Goal: Task Accomplishment & Management: Manage account settings

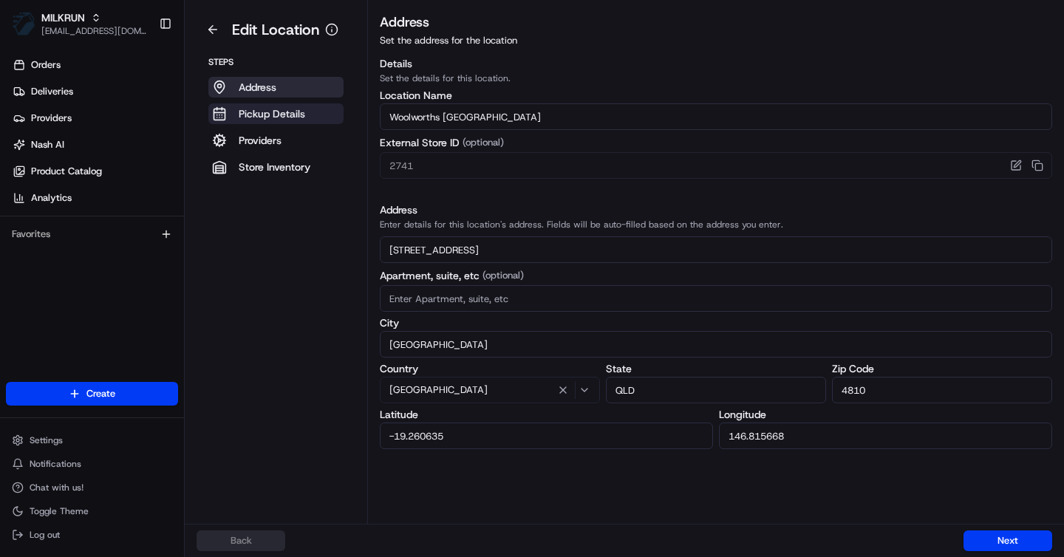
click at [266, 117] on p "Pickup Details" at bounding box center [272, 113] width 67 height 15
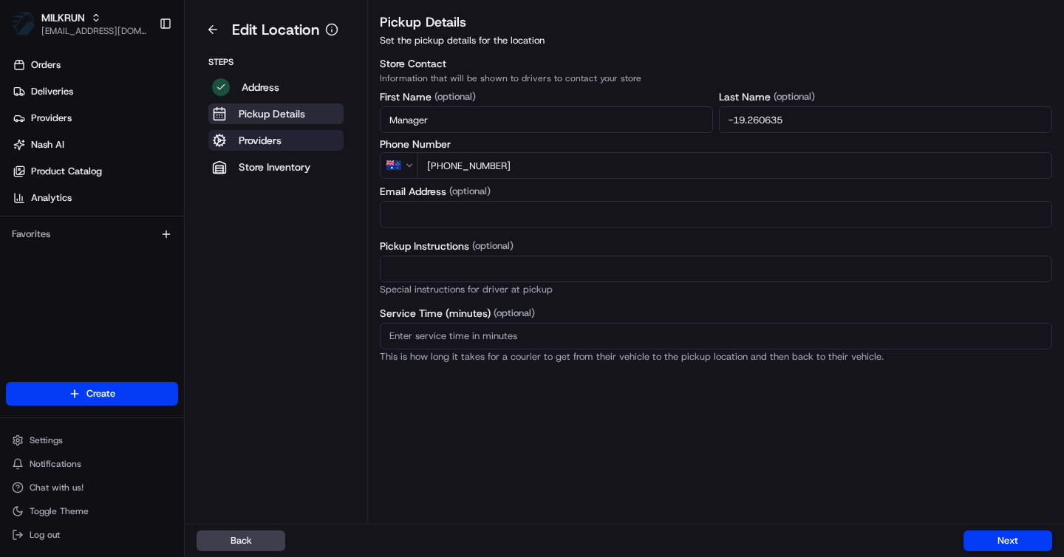
click at [273, 137] on p "Providers" at bounding box center [260, 140] width 43 height 15
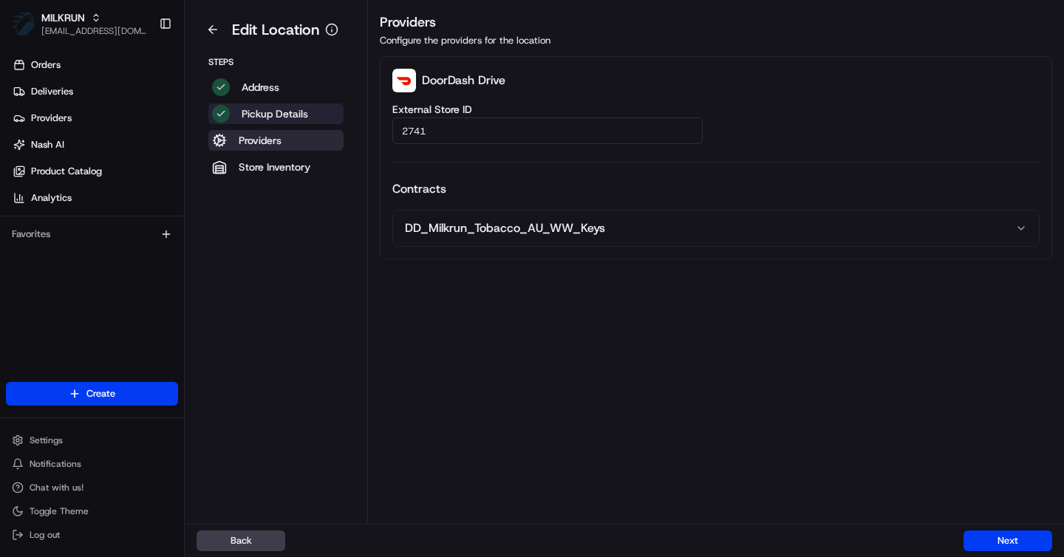
click at [265, 114] on p "Pickup Details" at bounding box center [275, 113] width 67 height 15
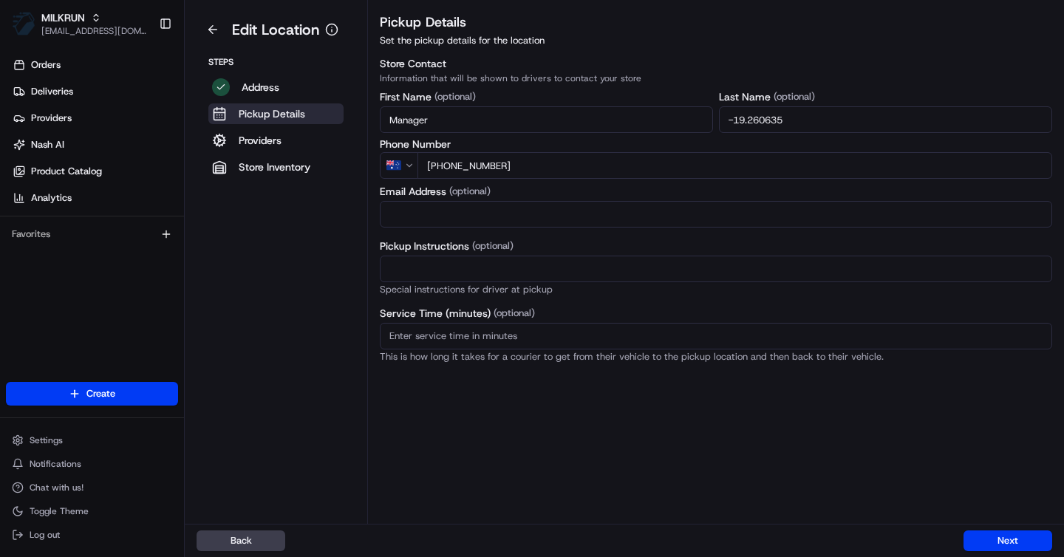
click at [332, 31] on icon "button" at bounding box center [332, 31] width 0 height 2
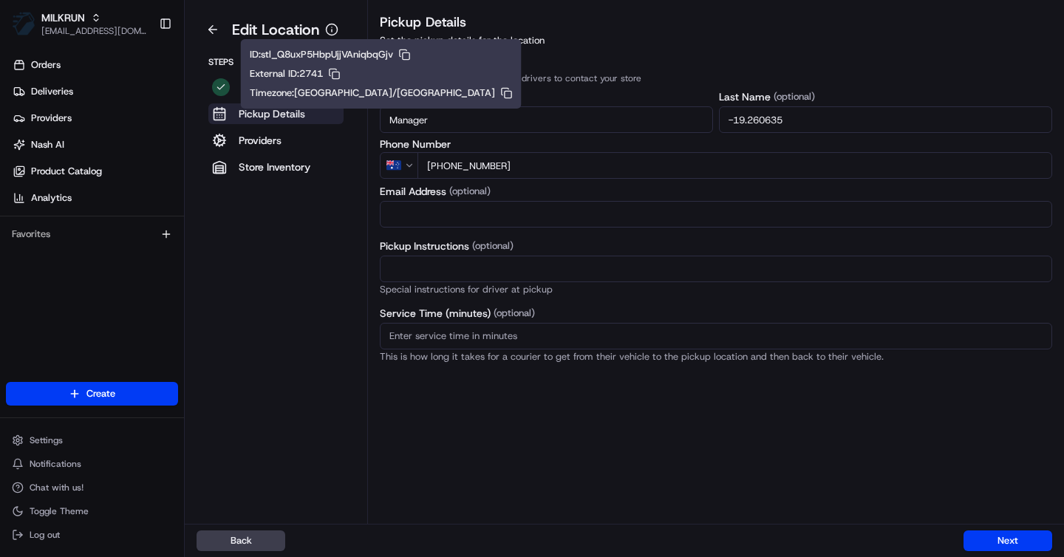
click at [270, 116] on p "Pickup Details" at bounding box center [272, 113] width 67 height 15
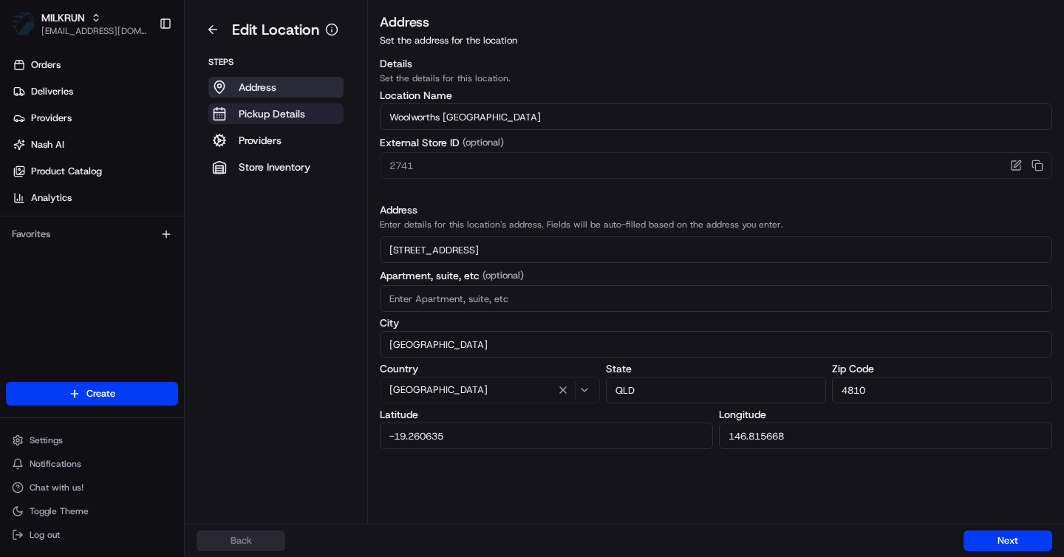
click at [298, 114] on p "Pickup Details" at bounding box center [272, 113] width 67 height 15
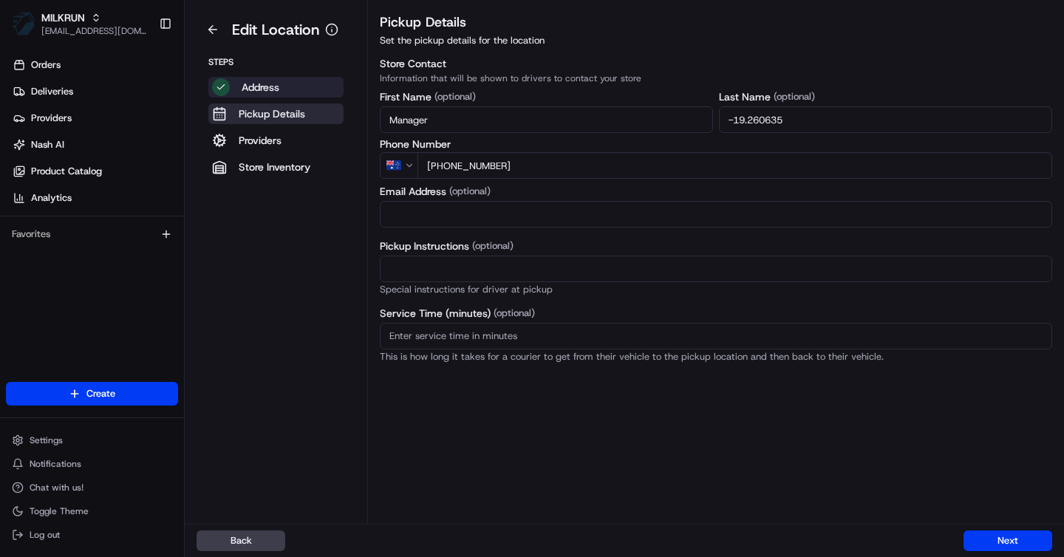
click at [298, 93] on button "Address" at bounding box center [275, 87] width 135 height 21
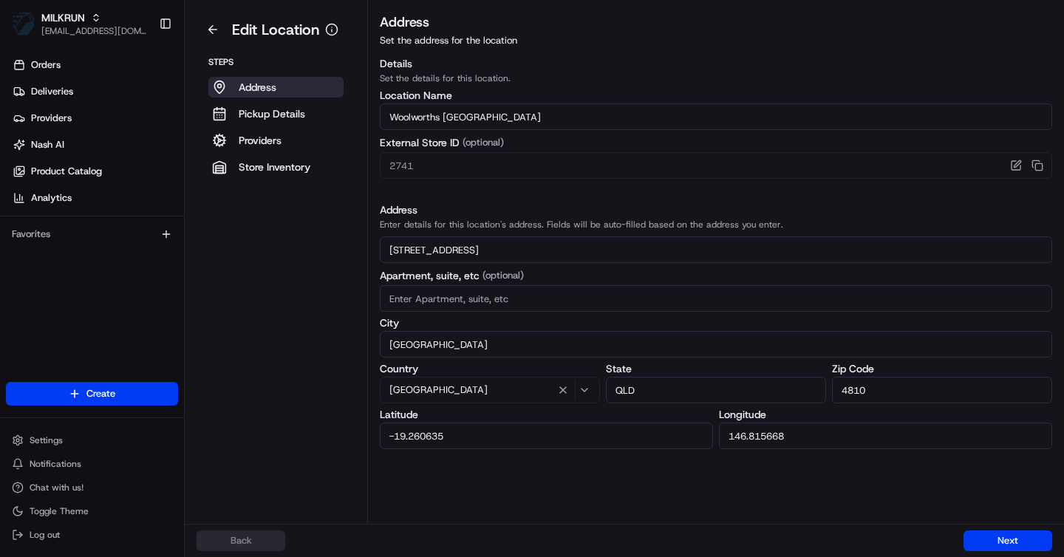
click at [302, 205] on aside "Edit Location Steps Address Pickup Details Providers Store Inventory" at bounding box center [276, 262] width 183 height 524
click at [46, 235] on span "Settings" at bounding box center [46, 441] width 33 height 12
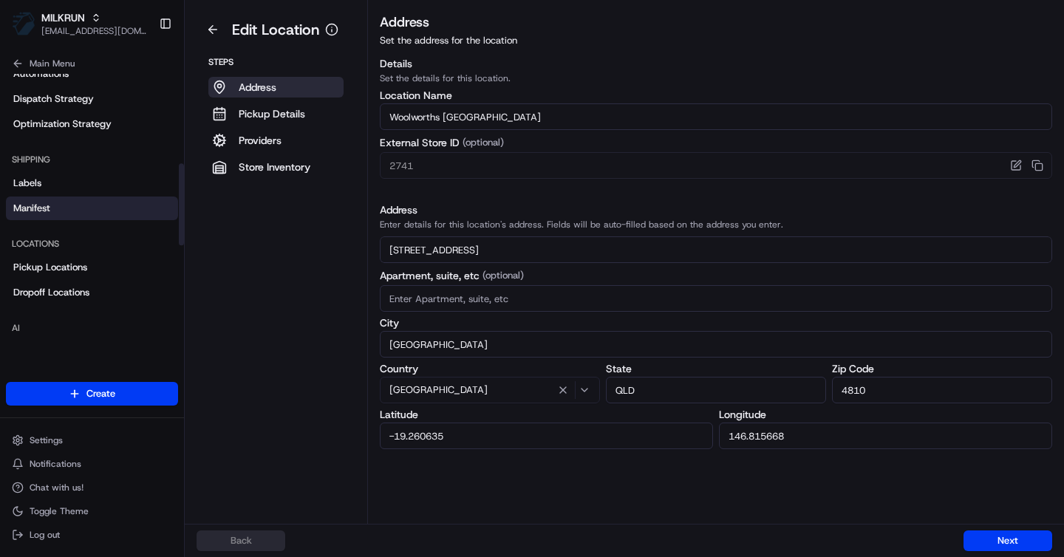
scroll to position [299, 0]
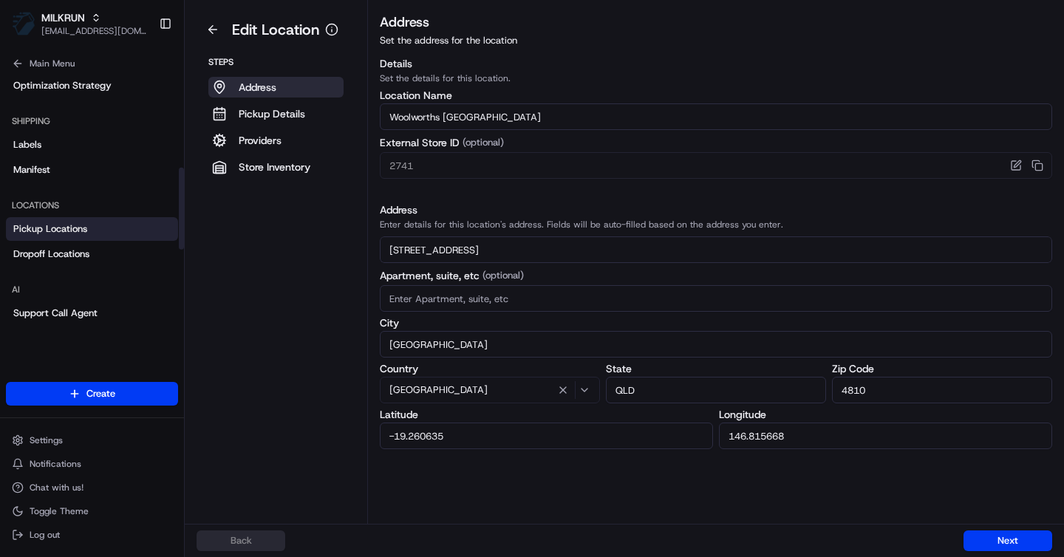
click at [76, 220] on link "Pickup Locations" at bounding box center [92, 229] width 172 height 24
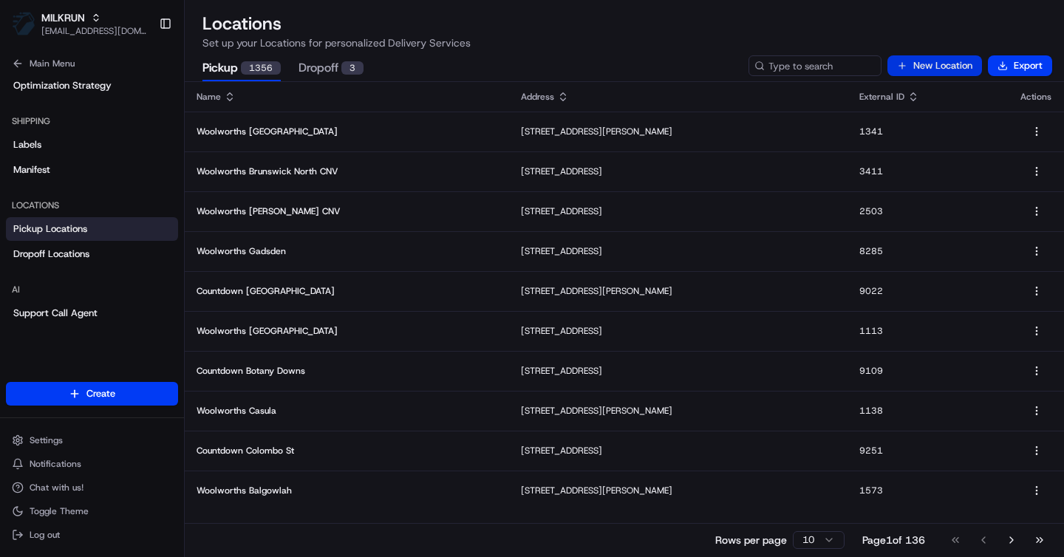
click at [932, 68] on button "New Location" at bounding box center [935, 65] width 95 height 21
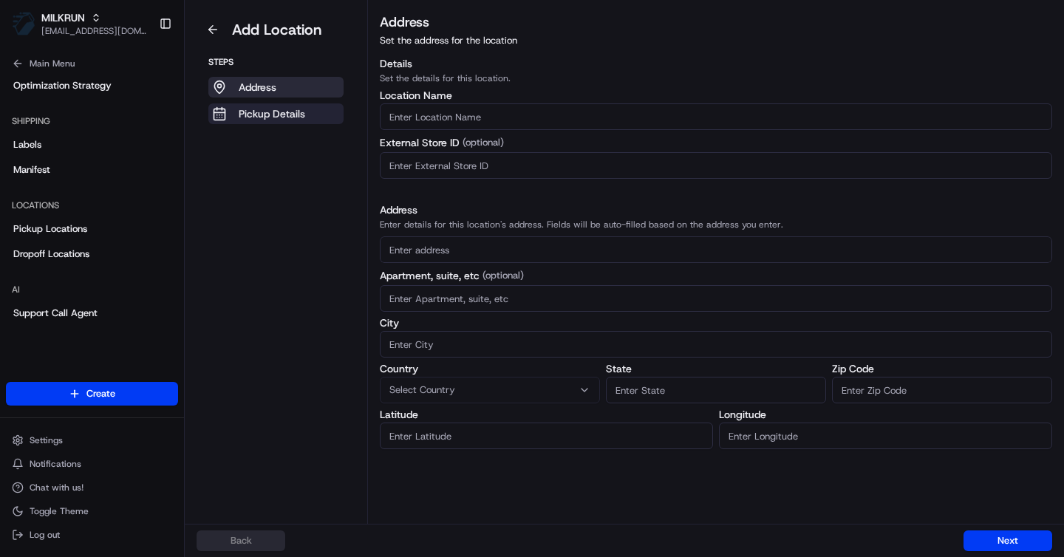
click at [310, 107] on button "Pickup Details" at bounding box center [275, 113] width 135 height 21
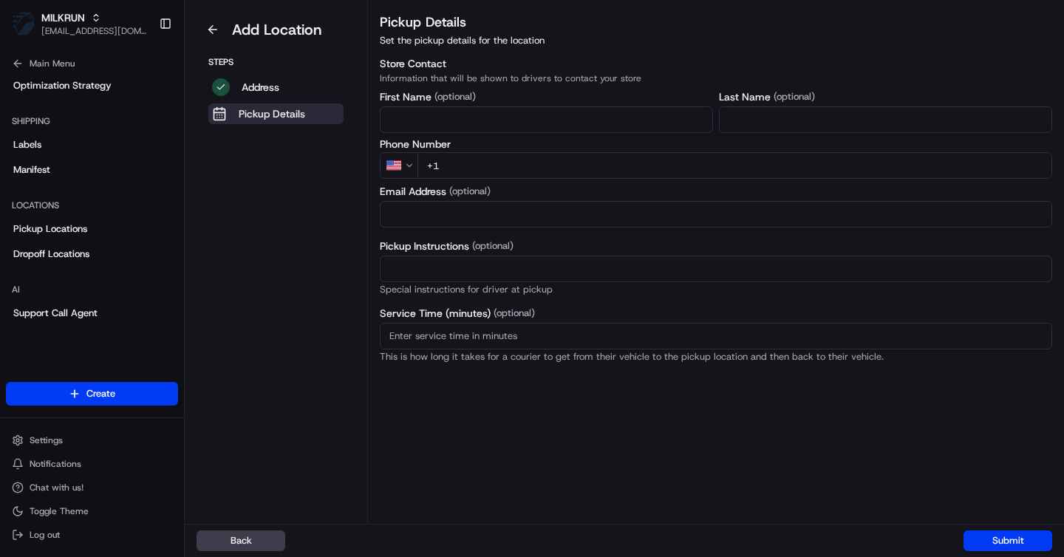
click at [418, 235] on input "Pickup Instructions (optional)" at bounding box center [716, 269] width 673 height 27
click at [409, 208] on input "Email Address" at bounding box center [716, 214] width 673 height 27
click at [312, 228] on aside "Add Location Steps Address Pickup Details" at bounding box center [276, 262] width 183 height 524
click at [217, 33] on button at bounding box center [213, 30] width 33 height 24
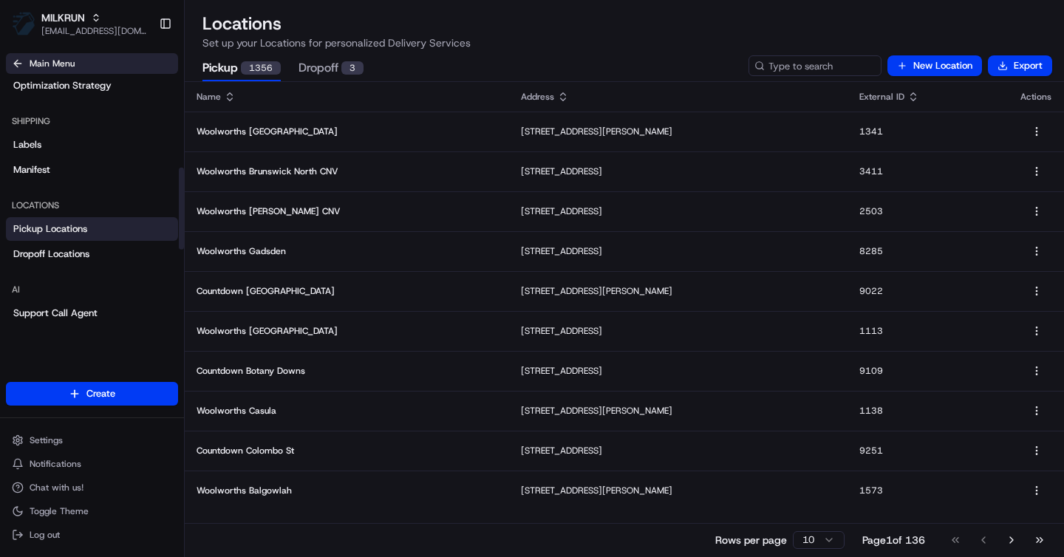
click at [35, 64] on span "Main Menu" at bounding box center [52, 64] width 45 height 12
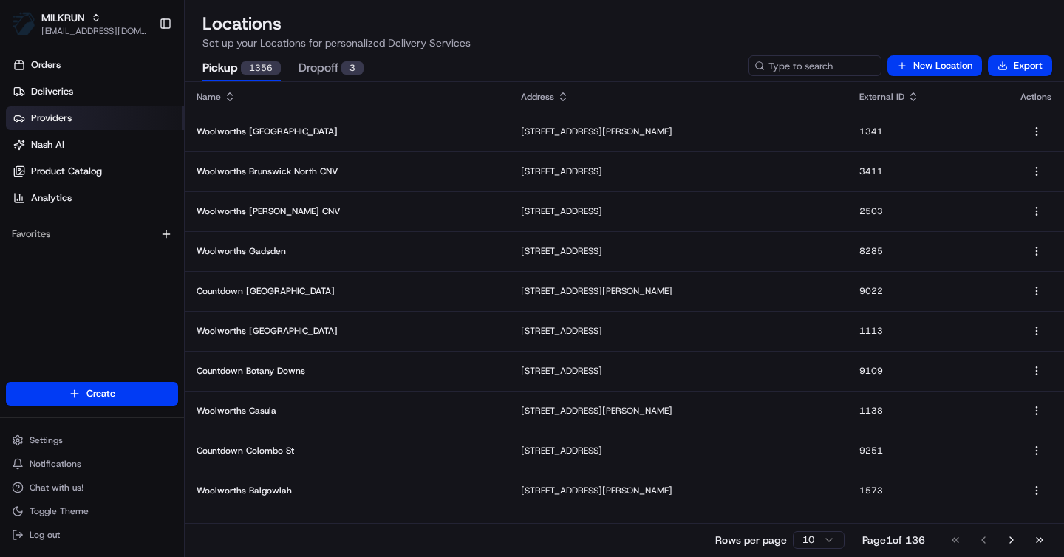
click at [55, 118] on span "Providers" at bounding box center [51, 118] width 41 height 13
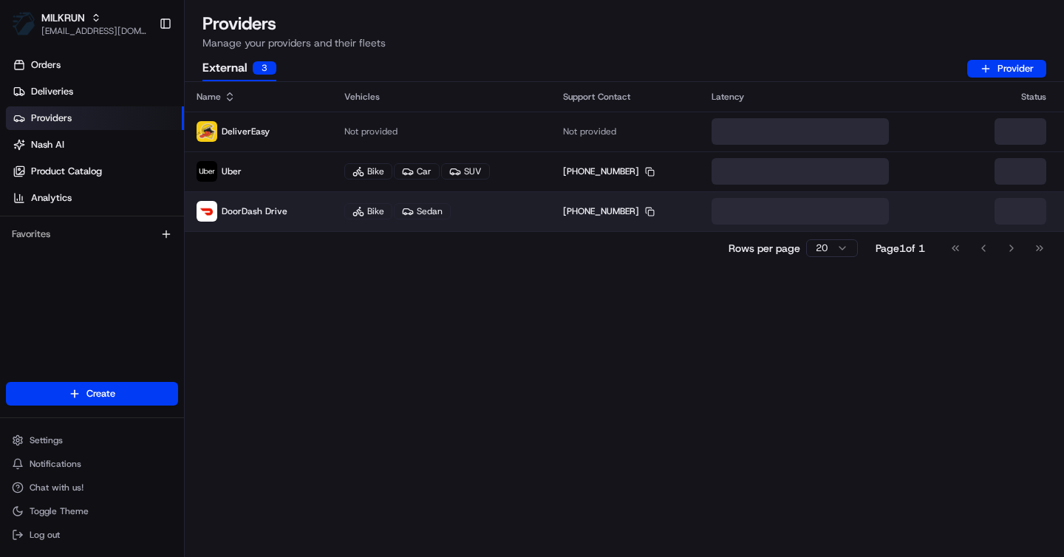
click at [367, 211] on div "Bike" at bounding box center [368, 211] width 48 height 16
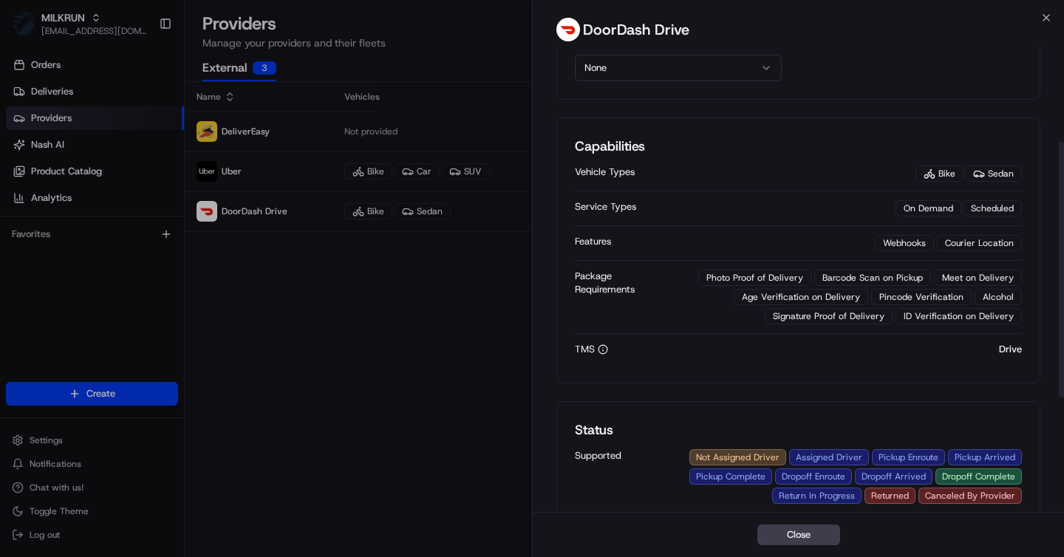
scroll to position [58, 0]
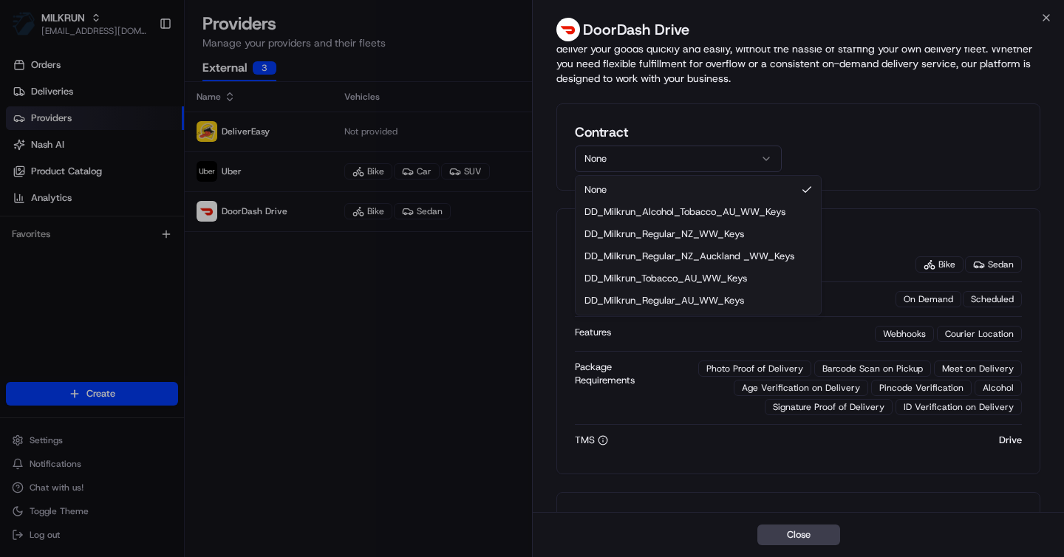
click at [684, 157] on button "None" at bounding box center [678, 159] width 207 height 27
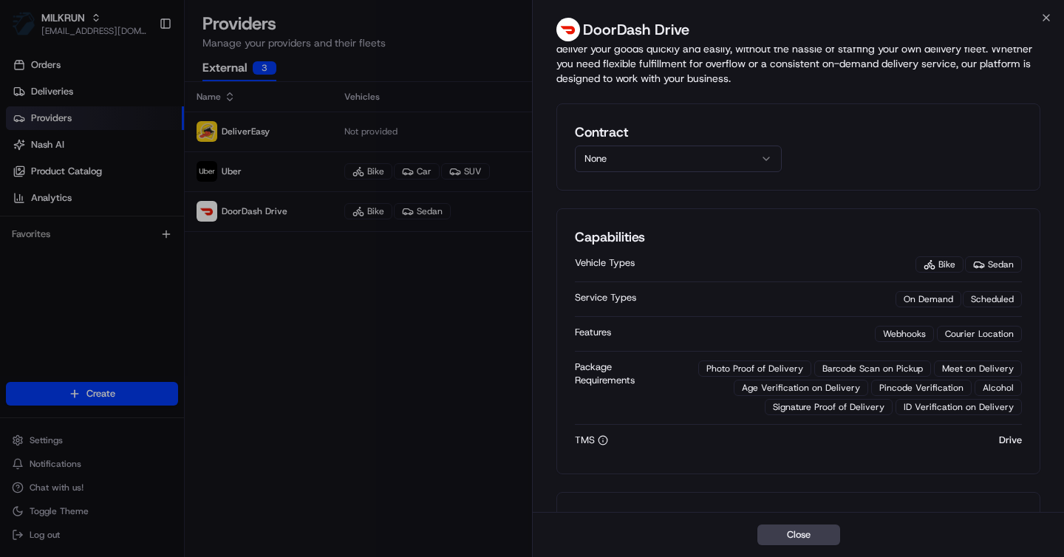
click at [661, 176] on div "Contract None" at bounding box center [799, 146] width 484 height 87
click at [663, 150] on button "None" at bounding box center [678, 159] width 207 height 27
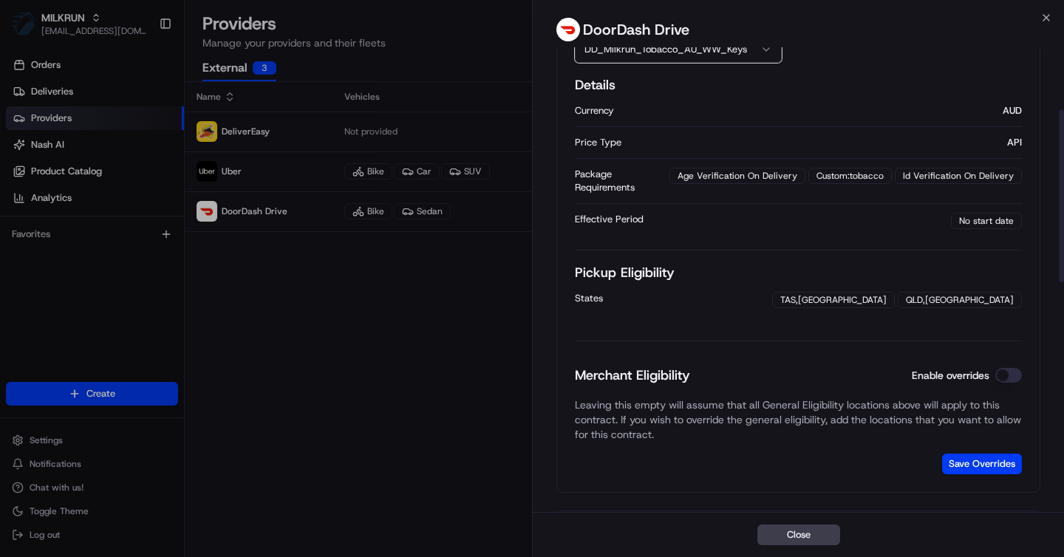
scroll to position [0, 0]
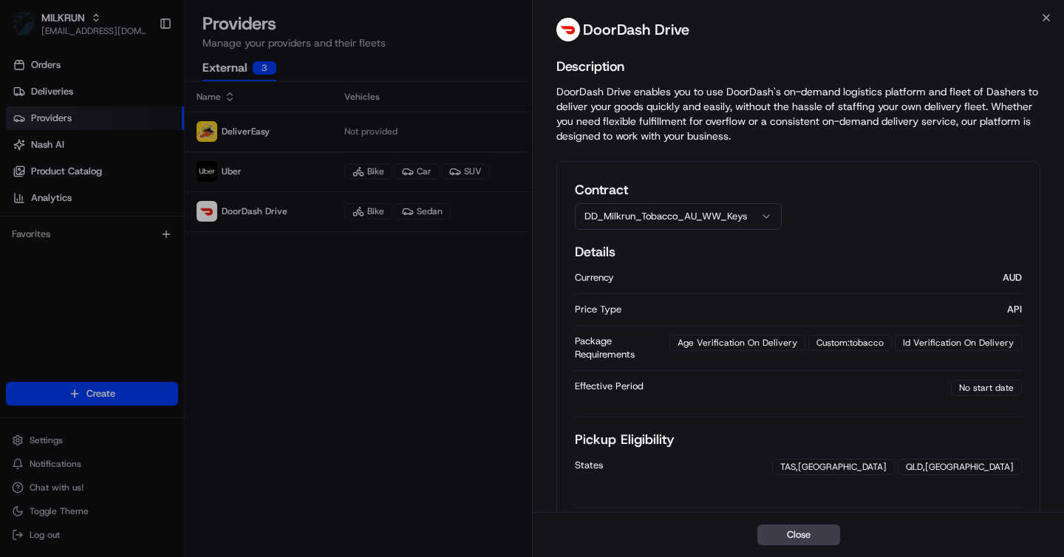
click at [640, 235] on div "Effective Period" at bounding box center [763, 386] width 376 height 13
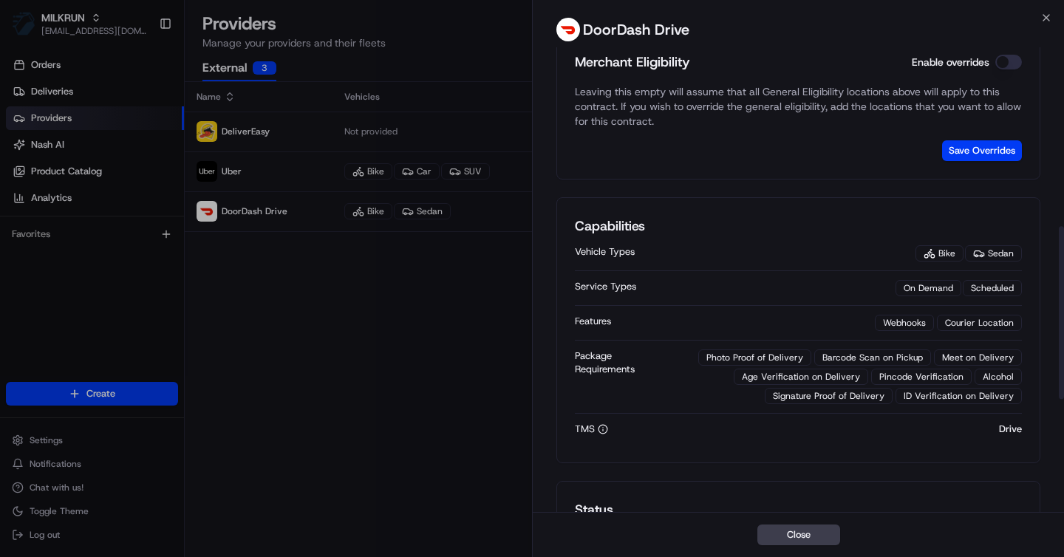
scroll to position [783, 0]
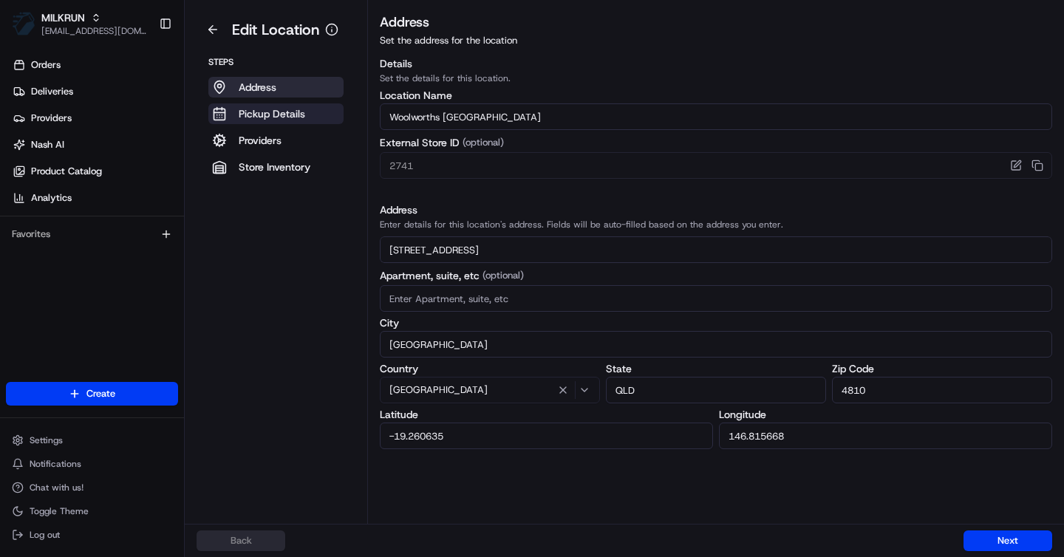
click at [299, 112] on p "Pickup Details" at bounding box center [272, 113] width 67 height 15
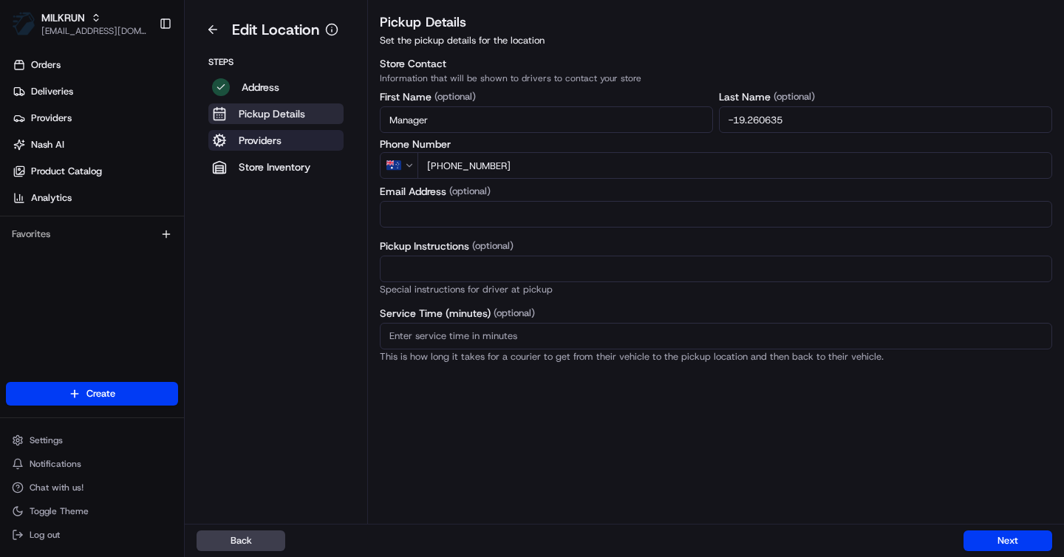
click at [277, 142] on p "Providers" at bounding box center [260, 140] width 43 height 15
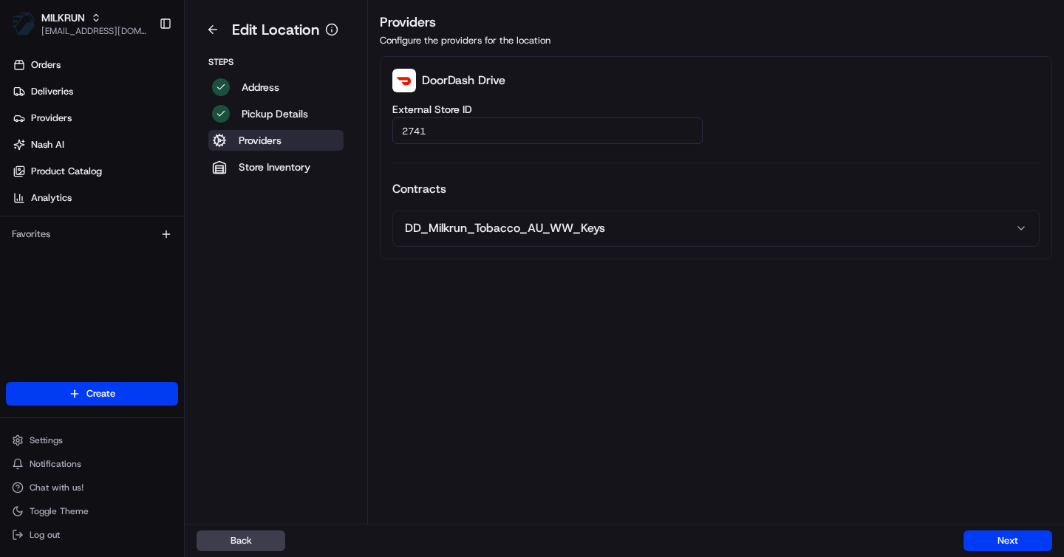
click at [489, 231] on button "DD_Milkrun_Tobacco_AU_WW_Keys" at bounding box center [716, 228] width 646 height 35
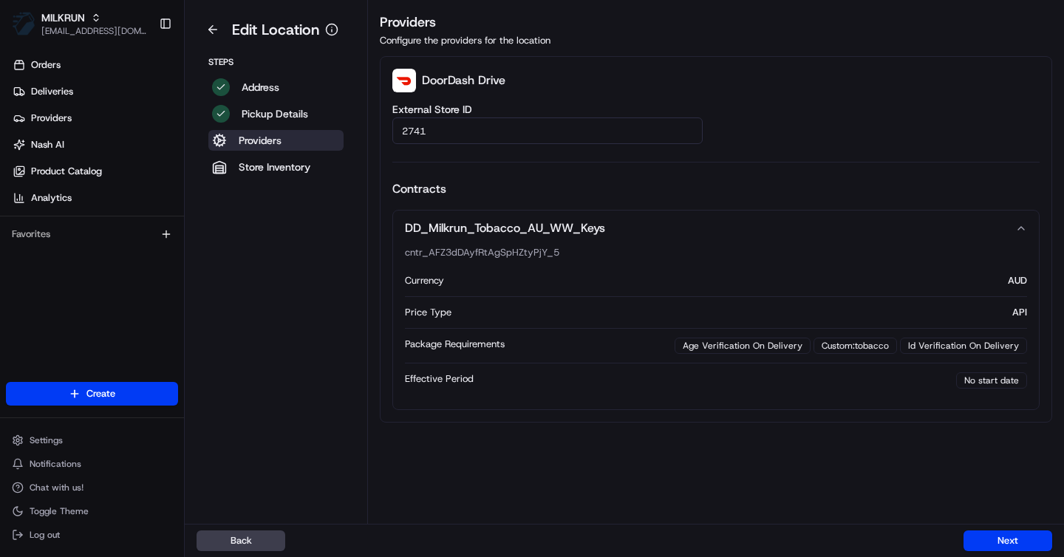
click at [521, 254] on p "cntr_AFZ3dDAyfRtAgSpHZtyPjY_5" at bounding box center [716, 252] width 622 height 13
copy p "cntr_AFZ3dDAyfRtAgSpHZtyPjY_5"
click at [619, 225] on button "DD_Milkrun_Tobacco_AU_WW_Keys" at bounding box center [716, 228] width 646 height 35
click at [1024, 230] on icon "button" at bounding box center [1021, 228] width 12 height 12
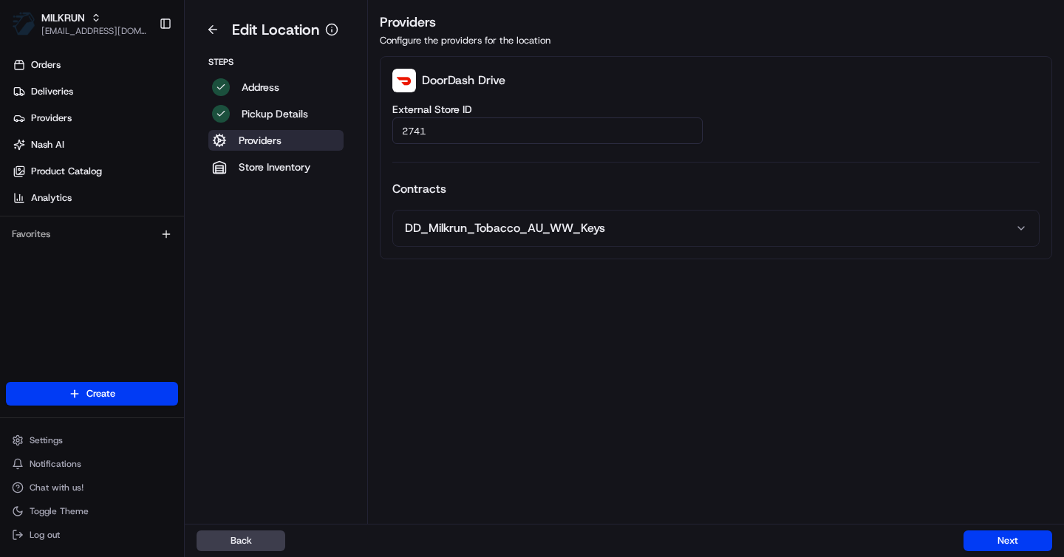
click at [1024, 230] on icon "button" at bounding box center [1021, 228] width 12 height 12
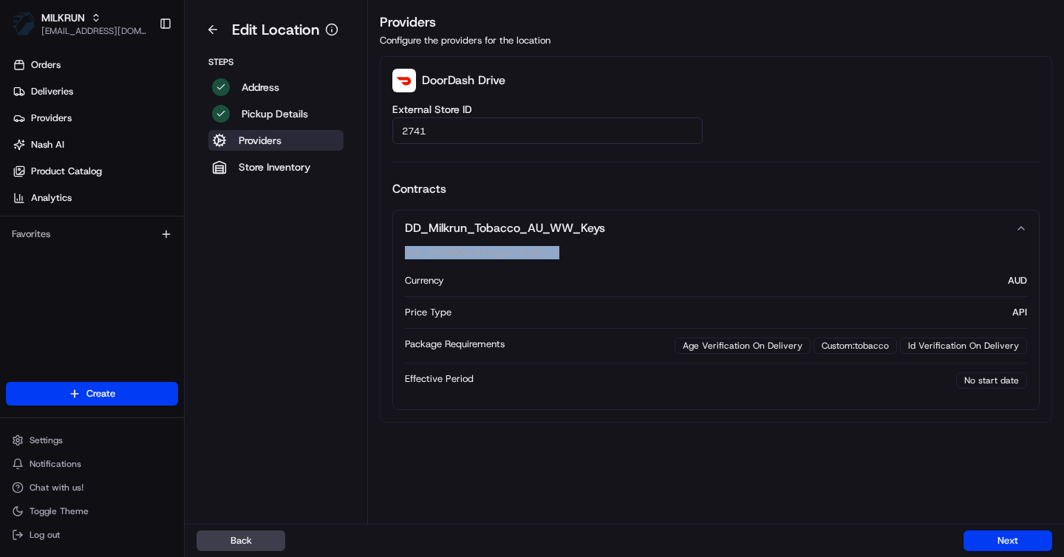
drag, startPoint x: 572, startPoint y: 248, endPoint x: 398, endPoint y: 259, distance: 174.0
click at [398, 259] on div "cntr_AFZ3dDAyfRtAgSpHZtyPjY_5 Currency AUD Price Type API Package Requirements …" at bounding box center [716, 327] width 646 height 163
drag, startPoint x: 644, startPoint y: 214, endPoint x: 429, endPoint y: 218, distance: 215.1
click at [429, 217] on button "DD_Milkrun_Tobacco_AU_WW_Keys" at bounding box center [716, 228] width 646 height 35
drag, startPoint x: 404, startPoint y: 221, endPoint x: 587, endPoint y: 209, distance: 183.7
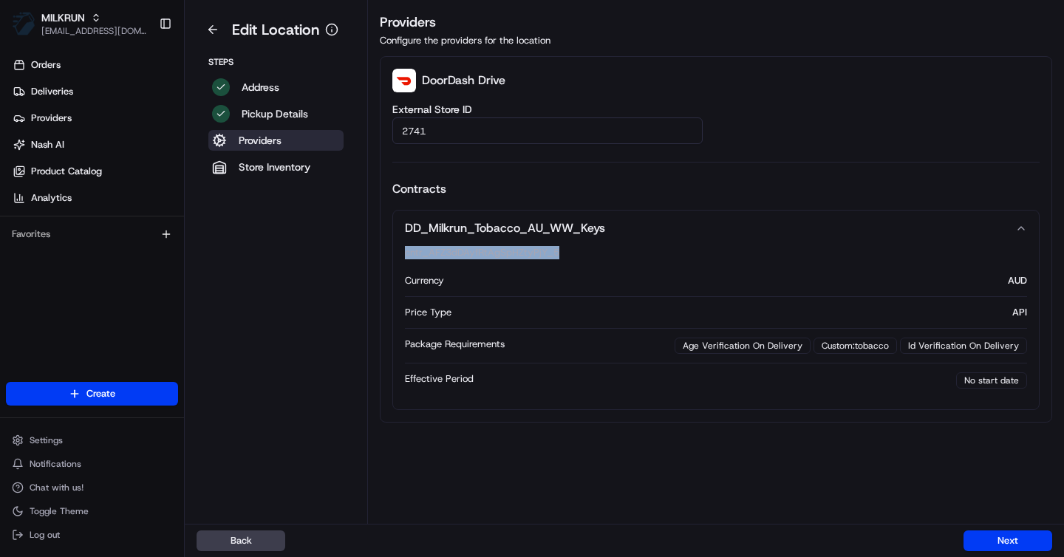
click at [582, 210] on div "DD_Milkrun_Tobacco_AU_WW_Keys cntr_AFZ3dDAyfRtAgSpHZtyPjY_5 Currency AUD Price …" at bounding box center [715, 310] width 647 height 200
click at [596, 216] on button "DD_Milkrun_Tobacco_AU_WW_Keys" at bounding box center [716, 228] width 646 height 35
click at [605, 226] on button "DD_Milkrun_Tobacco_AU_WW_Keys" at bounding box center [716, 228] width 646 height 35
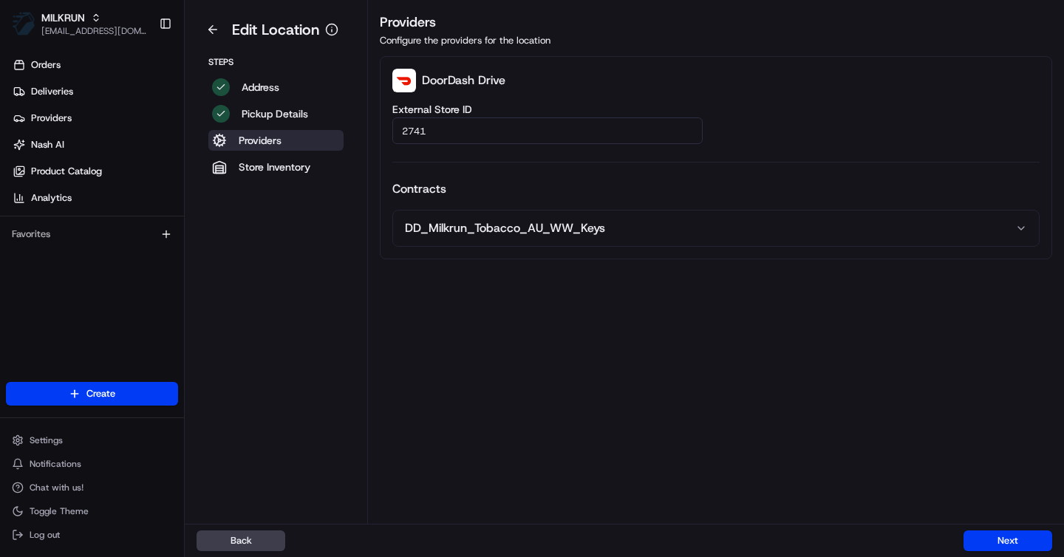
drag, startPoint x: 606, startPoint y: 229, endPoint x: 410, endPoint y: 215, distance: 196.4
click at [410, 216] on button "DD_Milkrun_Tobacco_AU_WW_Keys" at bounding box center [716, 228] width 646 height 35
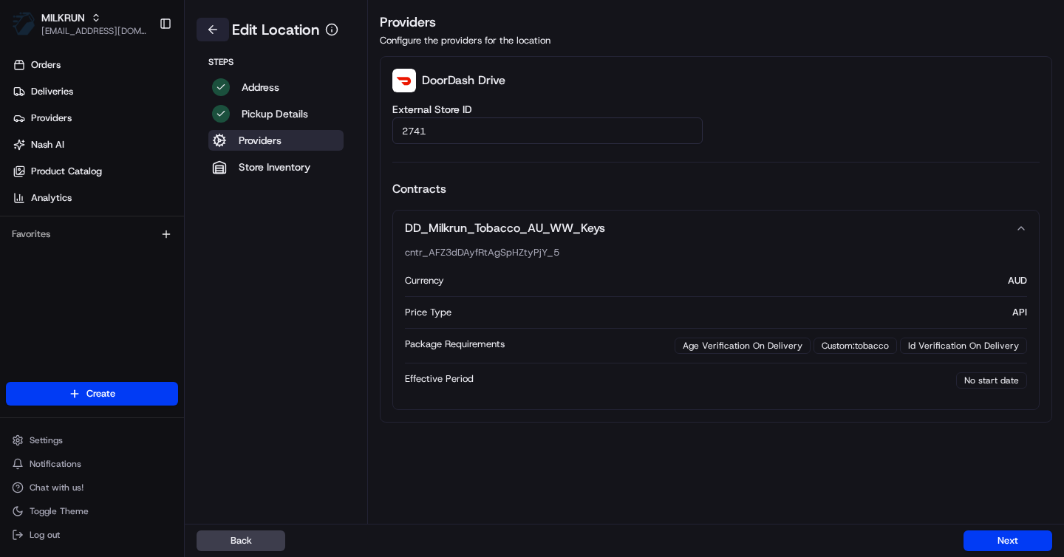
click at [213, 30] on button at bounding box center [213, 30] width 33 height 24
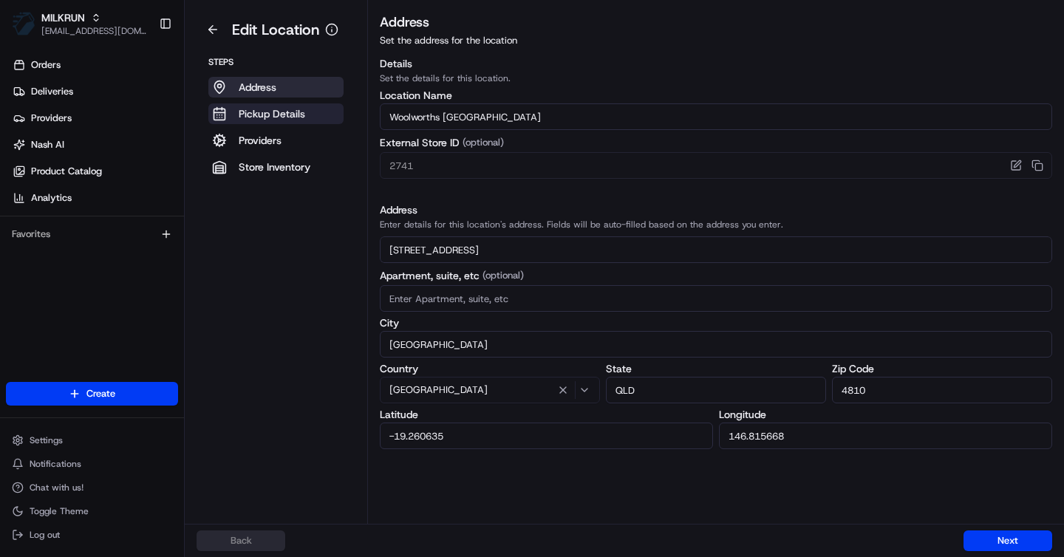
click at [279, 115] on p "Pickup Details" at bounding box center [272, 113] width 67 height 15
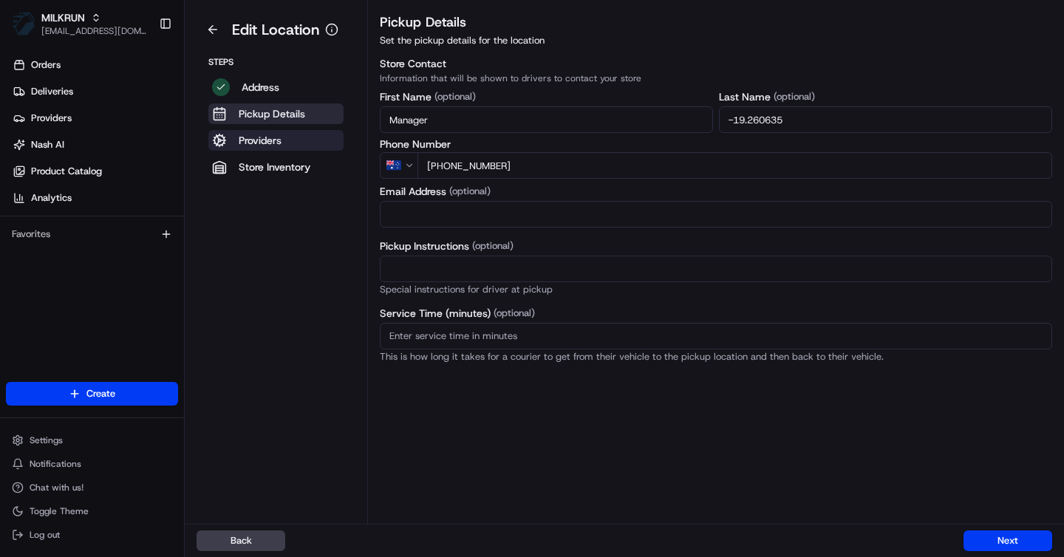
click at [296, 140] on button "Providers" at bounding box center [275, 140] width 135 height 21
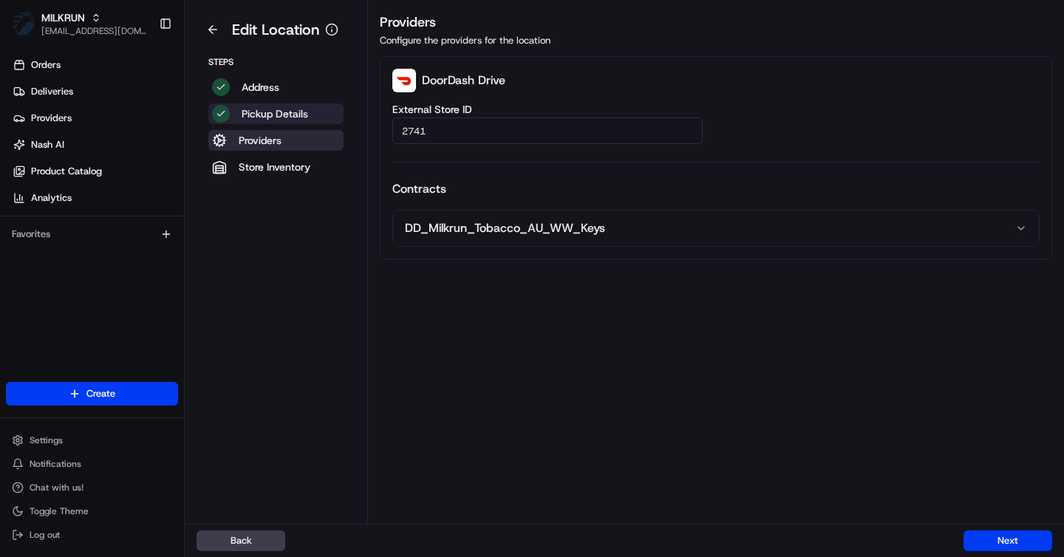
click at [265, 116] on p "Pickup Details" at bounding box center [275, 113] width 67 height 15
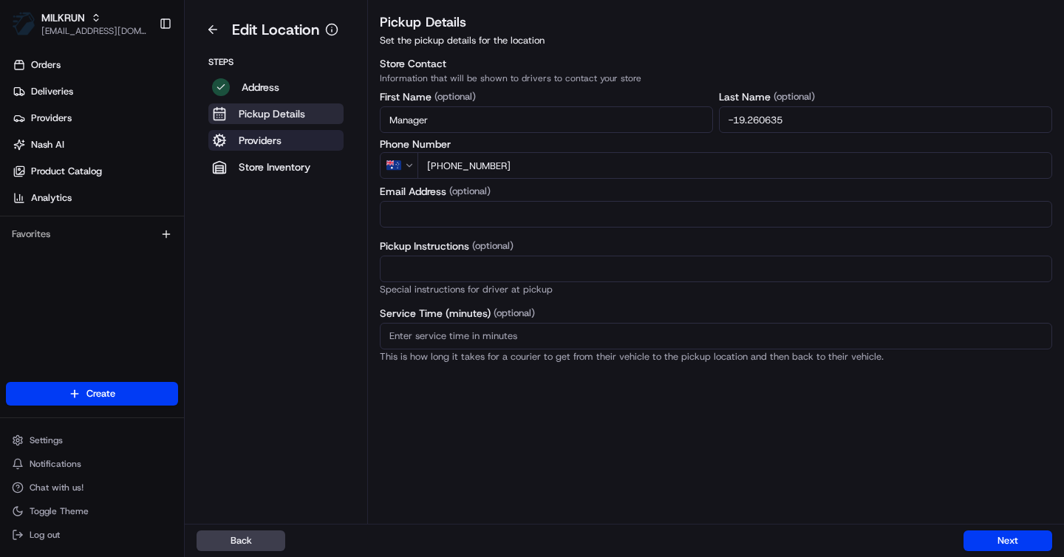
click at [254, 137] on p "Providers" at bounding box center [260, 140] width 43 height 15
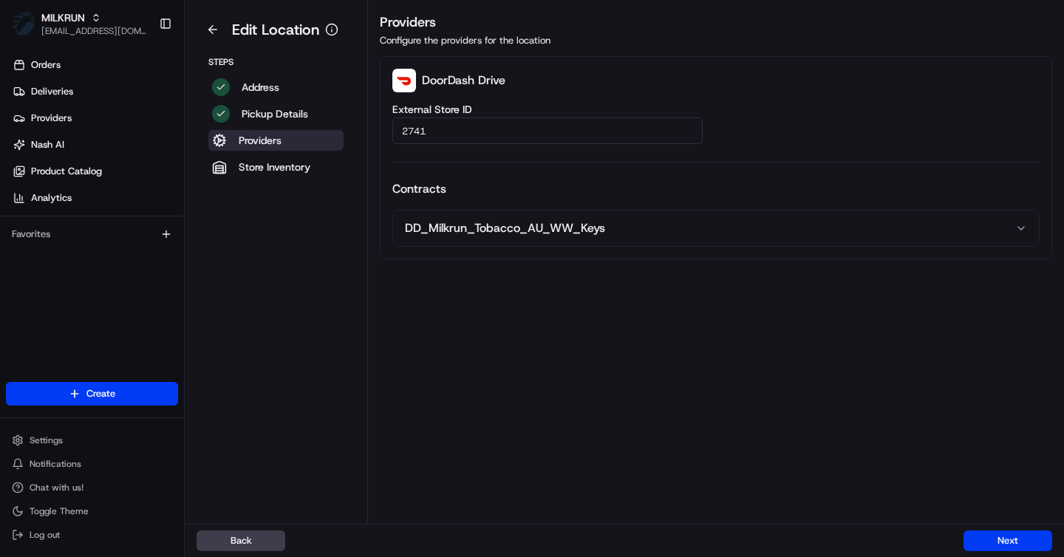
click at [707, 231] on button "DD_Milkrun_Tobacco_AU_WW_Keys" at bounding box center [716, 228] width 646 height 35
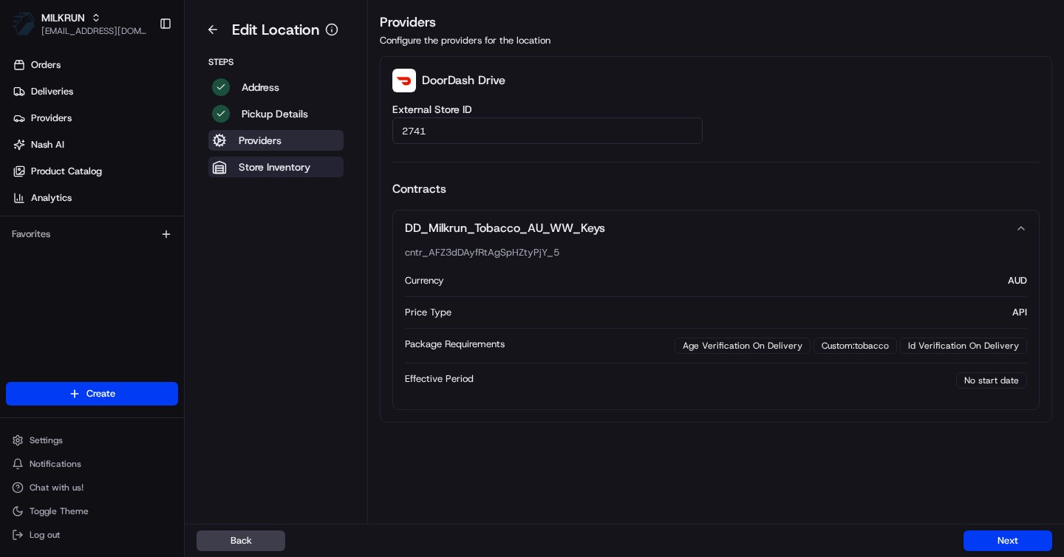
click at [308, 169] on p "Store Inventory" at bounding box center [275, 167] width 72 height 15
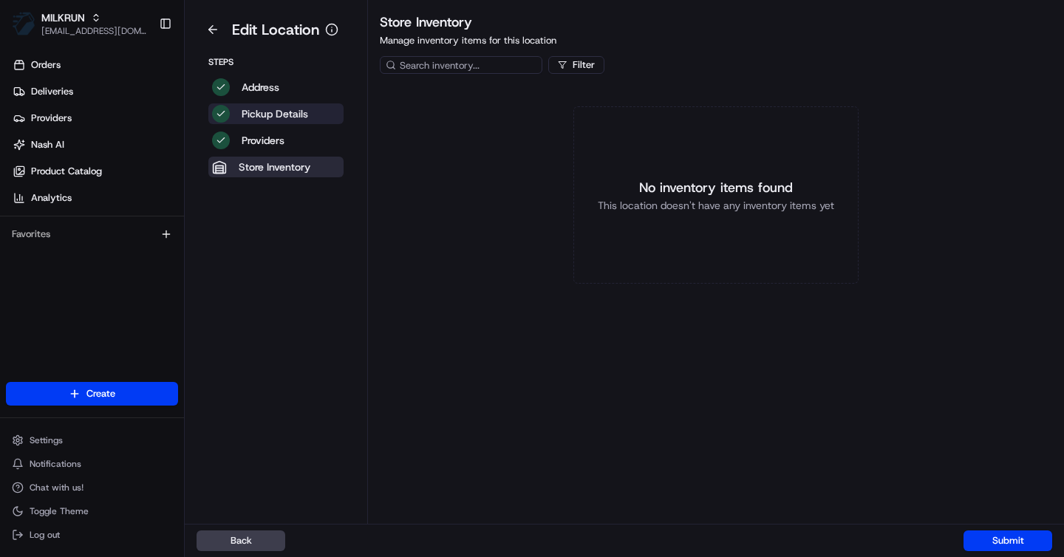
click at [265, 119] on p "Pickup Details" at bounding box center [275, 113] width 67 height 15
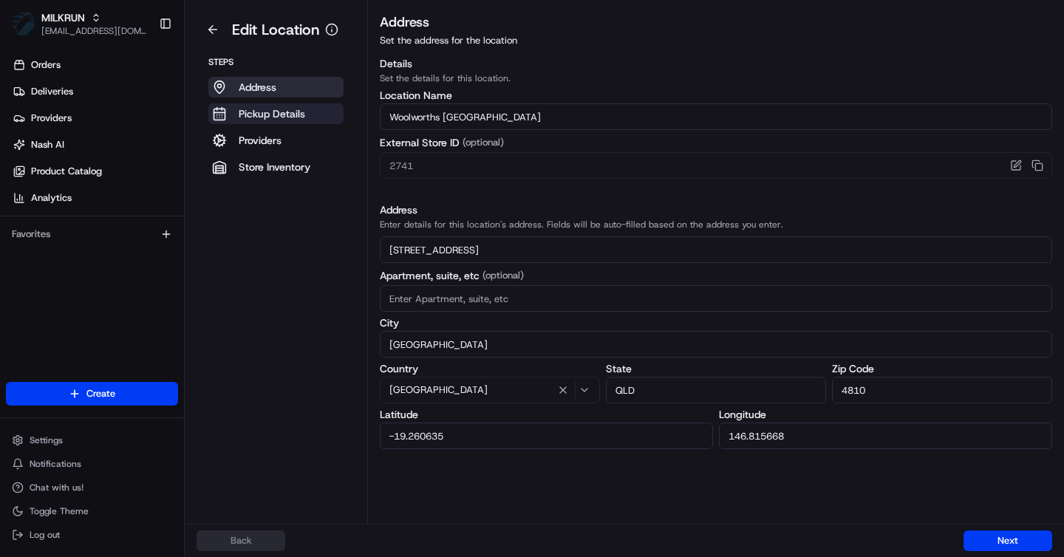
click at [259, 110] on p "Pickup Details" at bounding box center [272, 113] width 67 height 15
